Goal: Transaction & Acquisition: Purchase product/service

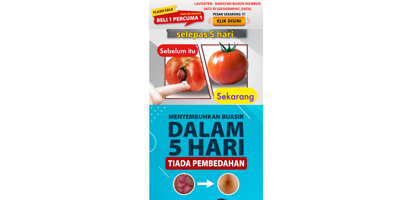
click at [214, 15] on div at bounding box center [229, 19] width 45 height 15
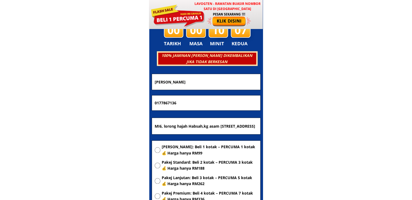
scroll to position [2613, 0]
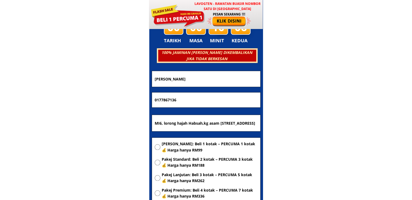
drag, startPoint x: 207, startPoint y: 79, endPoint x: 86, endPoint y: 77, distance: 120.6
click at [86, 77] on body "LAVOGTEN - Rawatan Buasir Nombor Satu di [GEOGRAPHIC_DATA] Dengarkan pengalaman…" at bounding box center [206, 155] width 412 height 5537
paste input "emi bin ateng"
type input "emi bin ateng"
click at [220, 127] on input "MI6, lorong hajah Habsah,kg asam [STREET_ADDRESS]" at bounding box center [206, 123] width 106 height 16
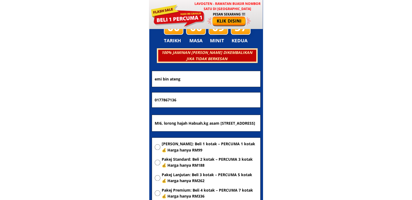
paste input "[GEOGRAPHIC_DATA]"
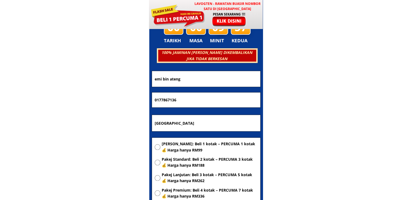
type input "[GEOGRAPHIC_DATA]"
drag, startPoint x: 201, startPoint y: 98, endPoint x: 107, endPoint y: 98, distance: 94.3
click at [107, 98] on body "LAVOGTEN - Rawatan Buasir Nombor Satu di [GEOGRAPHIC_DATA] Dengarkan pengalaman…" at bounding box center [206, 155] width 412 height 5537
paste input "04294704"
type input "0104294704"
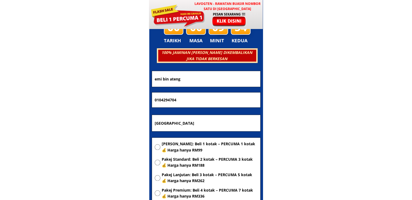
click at [189, 150] on span "[PERSON_NAME]: Beli 1 kotak – PERCUMA 1 kotak 💰 Harga hanya RM99" at bounding box center [210, 147] width 96 height 12
radio input "true"
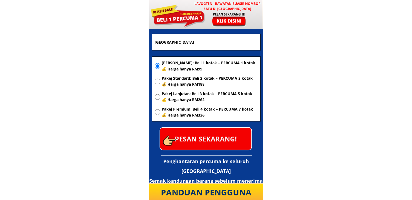
scroll to position [2695, 0]
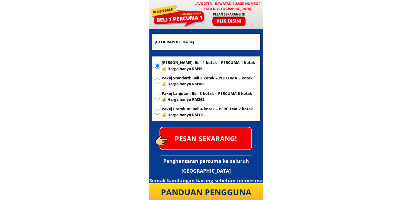
click at [237, 143] on p "PESAN SEKARANG!" at bounding box center [205, 138] width 91 height 22
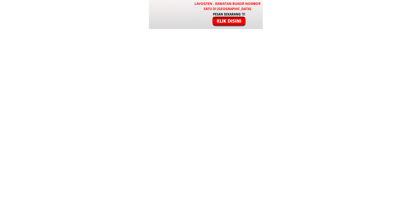
scroll to position [2695, 0]
